Goal: Navigation & Orientation: Find specific page/section

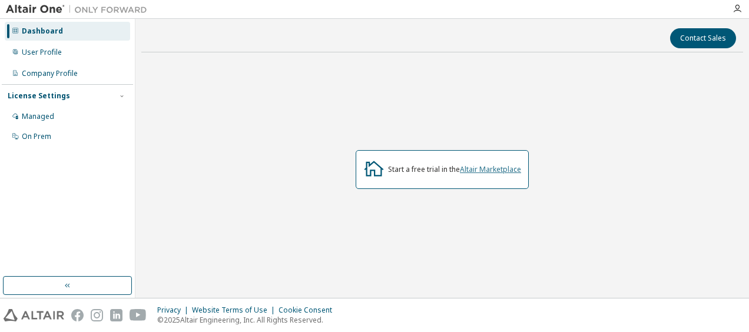
click at [509, 170] on link "Altair Marketplace" at bounding box center [490, 169] width 61 height 10
